Goal: Find specific page/section: Find specific page/section

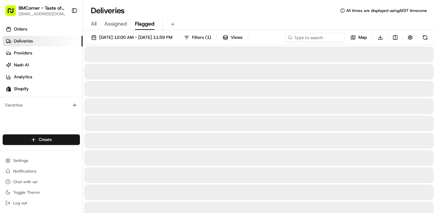
click at [142, 26] on span "Flagged" at bounding box center [145, 24] width 20 height 8
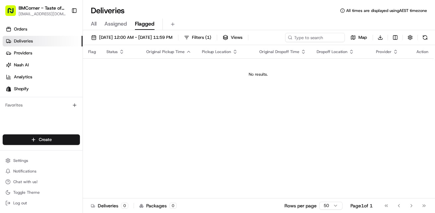
click at [94, 22] on span "All" at bounding box center [94, 24] width 6 height 8
